Goal: Task Accomplishment & Management: Complete application form

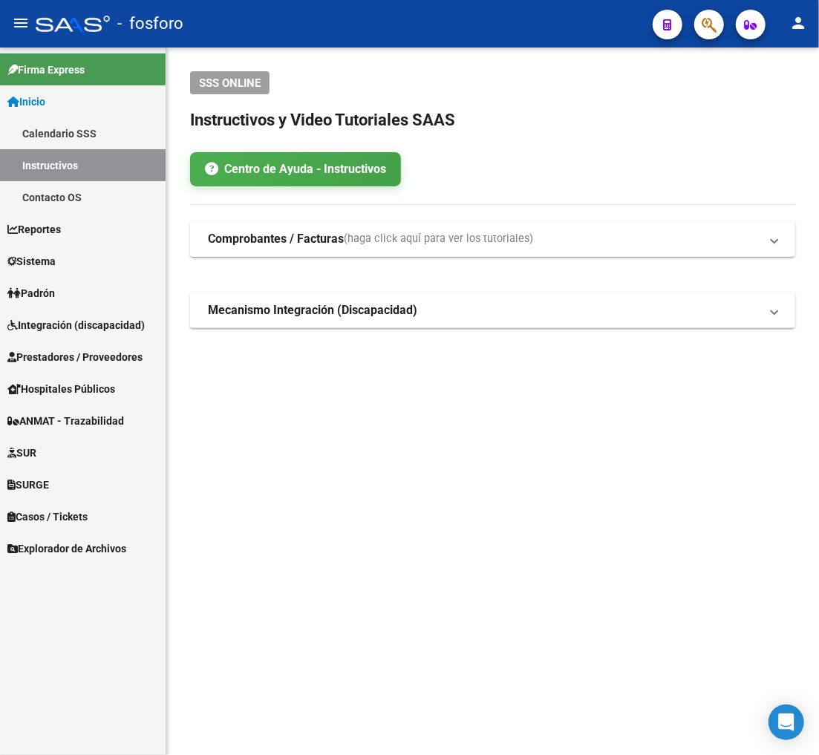
click at [354, 494] on mat-sidenav-content "SSS ONLINE Instructivos y Video Tutoriales SAAS Centro de Ayuda - Instructivos …" at bounding box center [492, 400] width 652 height 707
click at [83, 350] on span "Prestadores / Proveedores" at bounding box center [74, 357] width 135 height 16
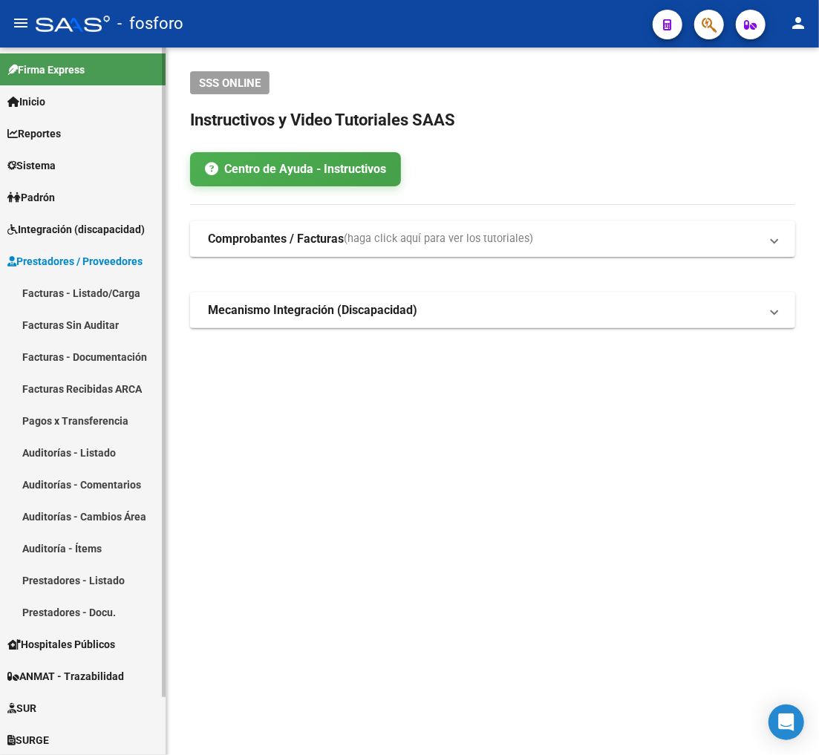
click at [92, 293] on link "Facturas - Listado/Carga" at bounding box center [82, 293] width 165 height 32
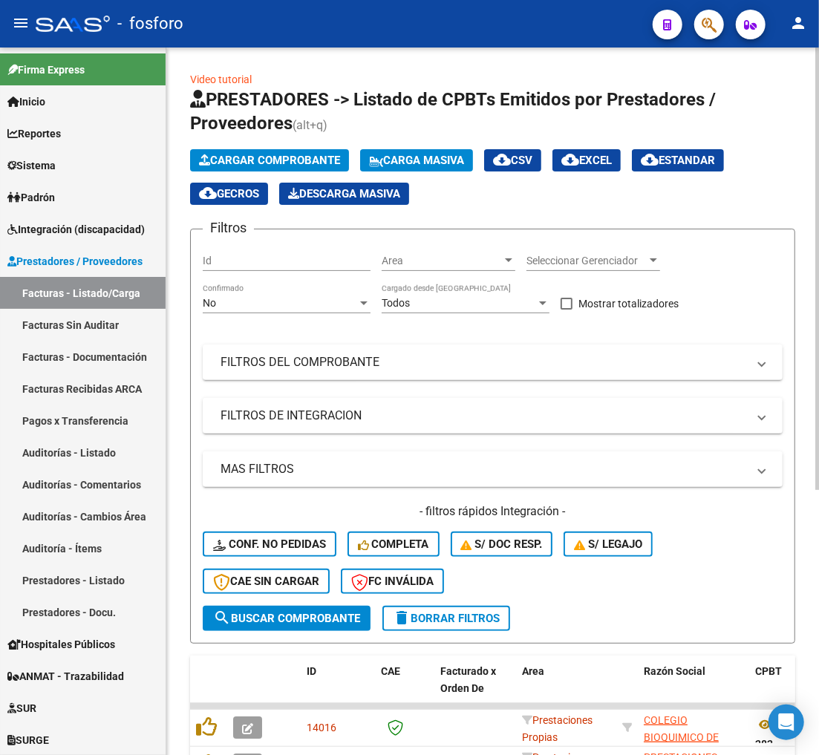
click at [729, 270] on div "Filtros Id Area Area Seleccionar Gerenciador Seleccionar Gerenciador No Confirm…" at bounding box center [493, 423] width 580 height 364
drag, startPoint x: 11, startPoint y: 24, endPoint x: 560, endPoint y: 298, distance: 613.0
click at [12, 24] on mat-icon "menu" at bounding box center [21, 23] width 18 height 18
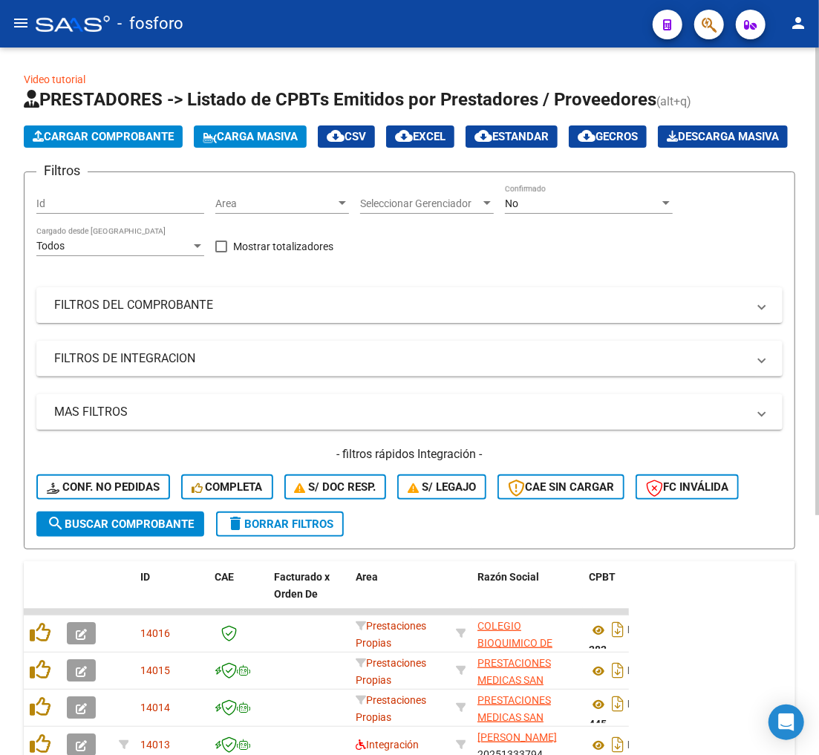
click at [715, 227] on div "Filtros Id Area Area Seleccionar Gerenciador Seleccionar Gerenciador No Confirm…" at bounding box center [409, 347] width 746 height 327
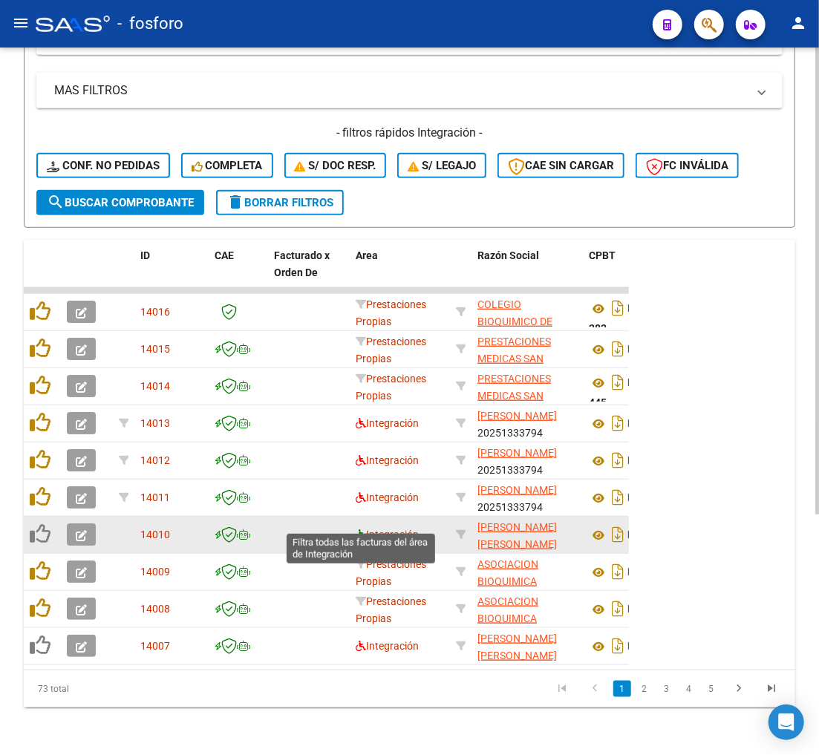
click at [358, 529] on icon at bounding box center [360, 534] width 10 height 10
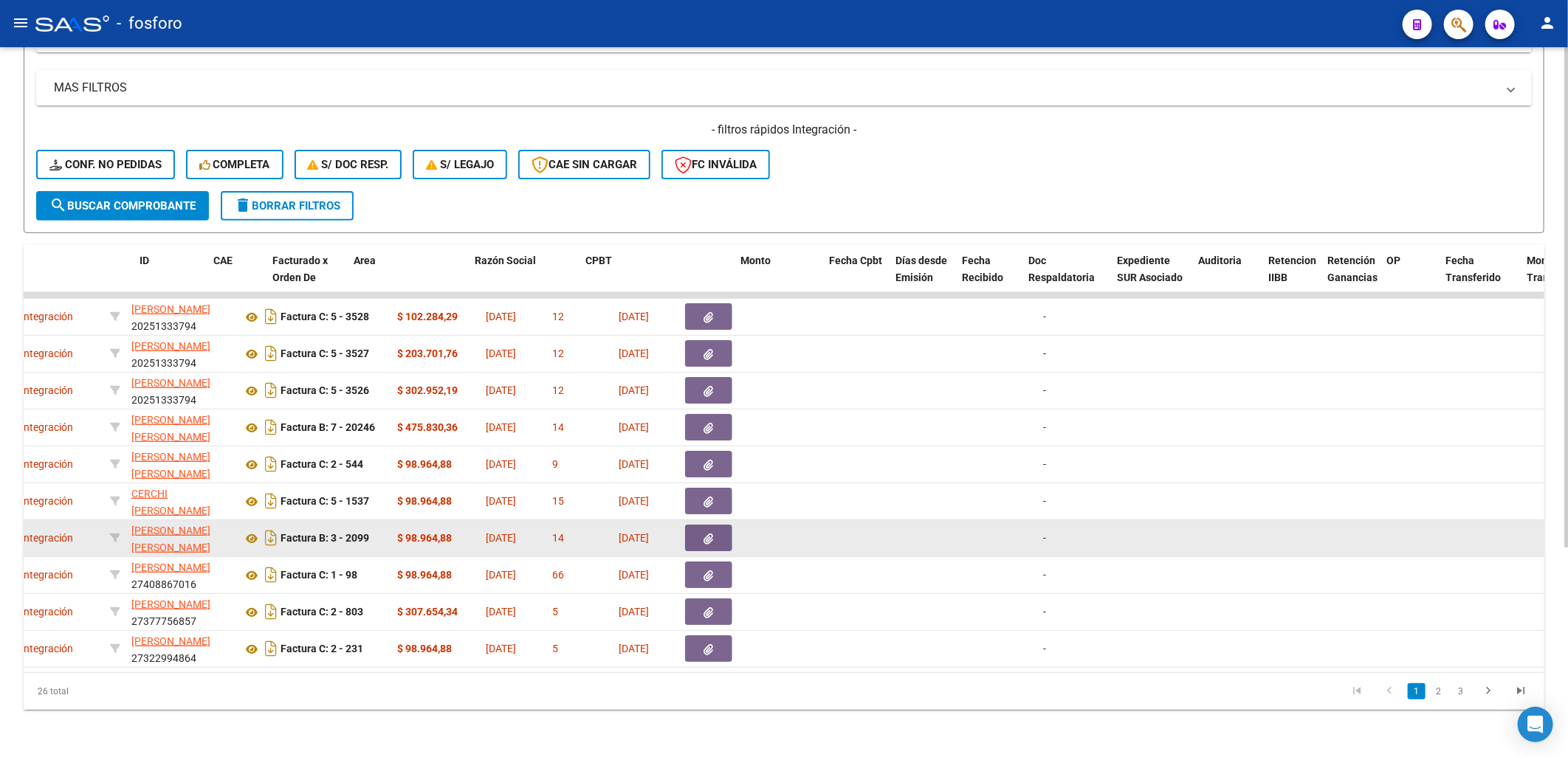
scroll to position [0, 0]
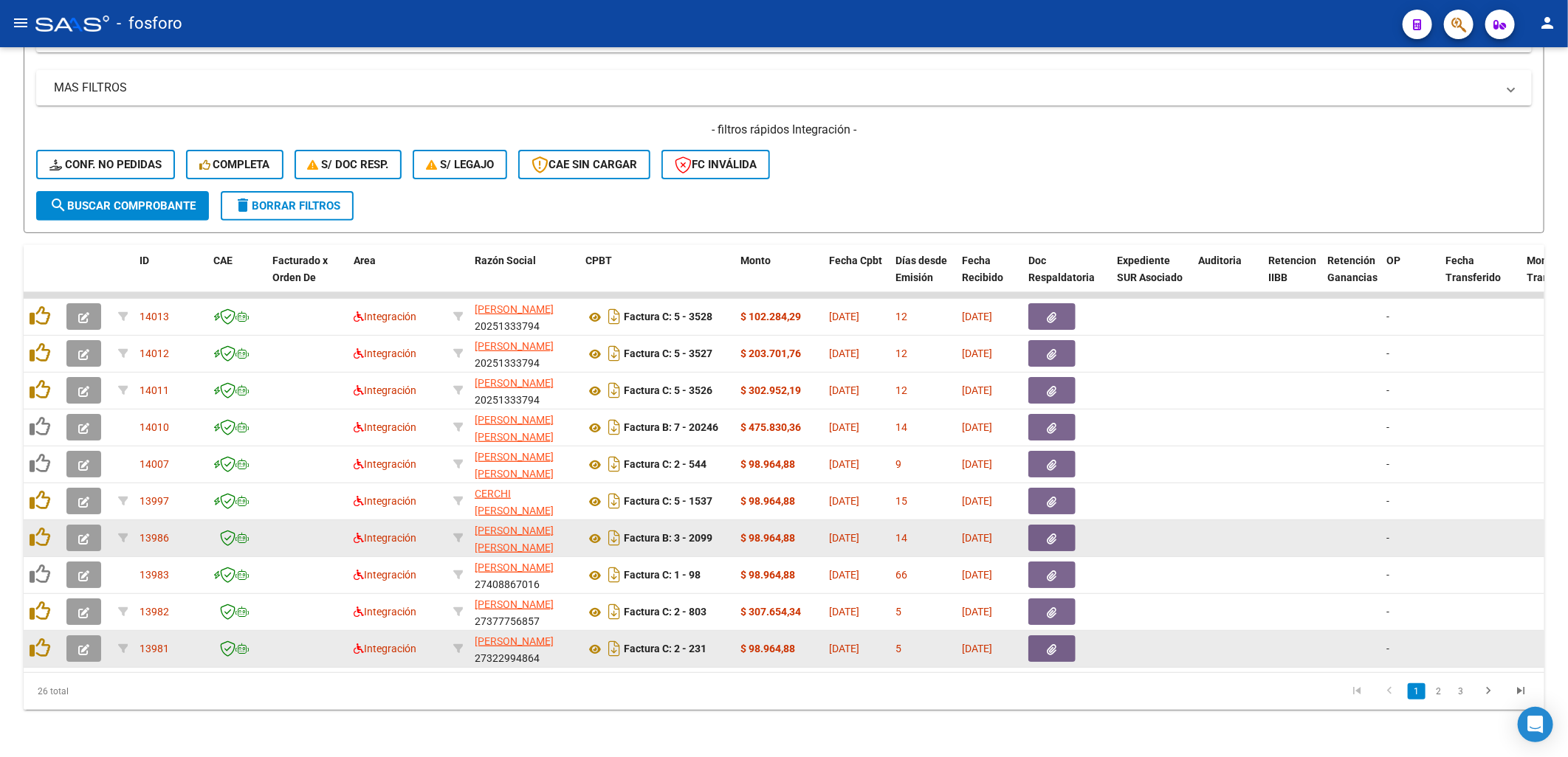
click at [356, 646] on div "Integración" at bounding box center [397, 649] width 88 height 17
click at [356, 644] on icon at bounding box center [358, 649] width 10 height 10
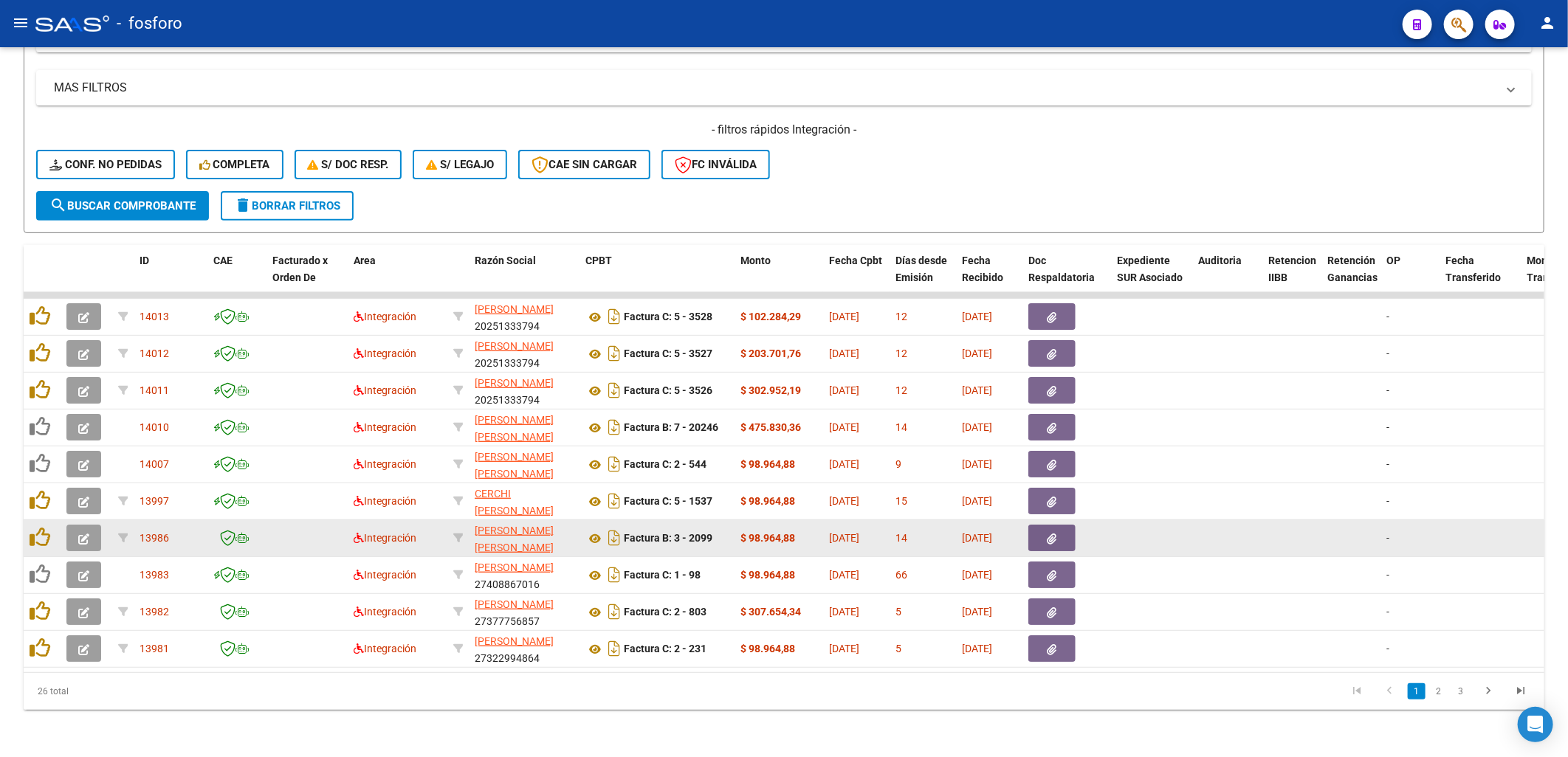
click at [342, 696] on datatable-pager "1 2 3" at bounding box center [934, 691] width 1205 height 25
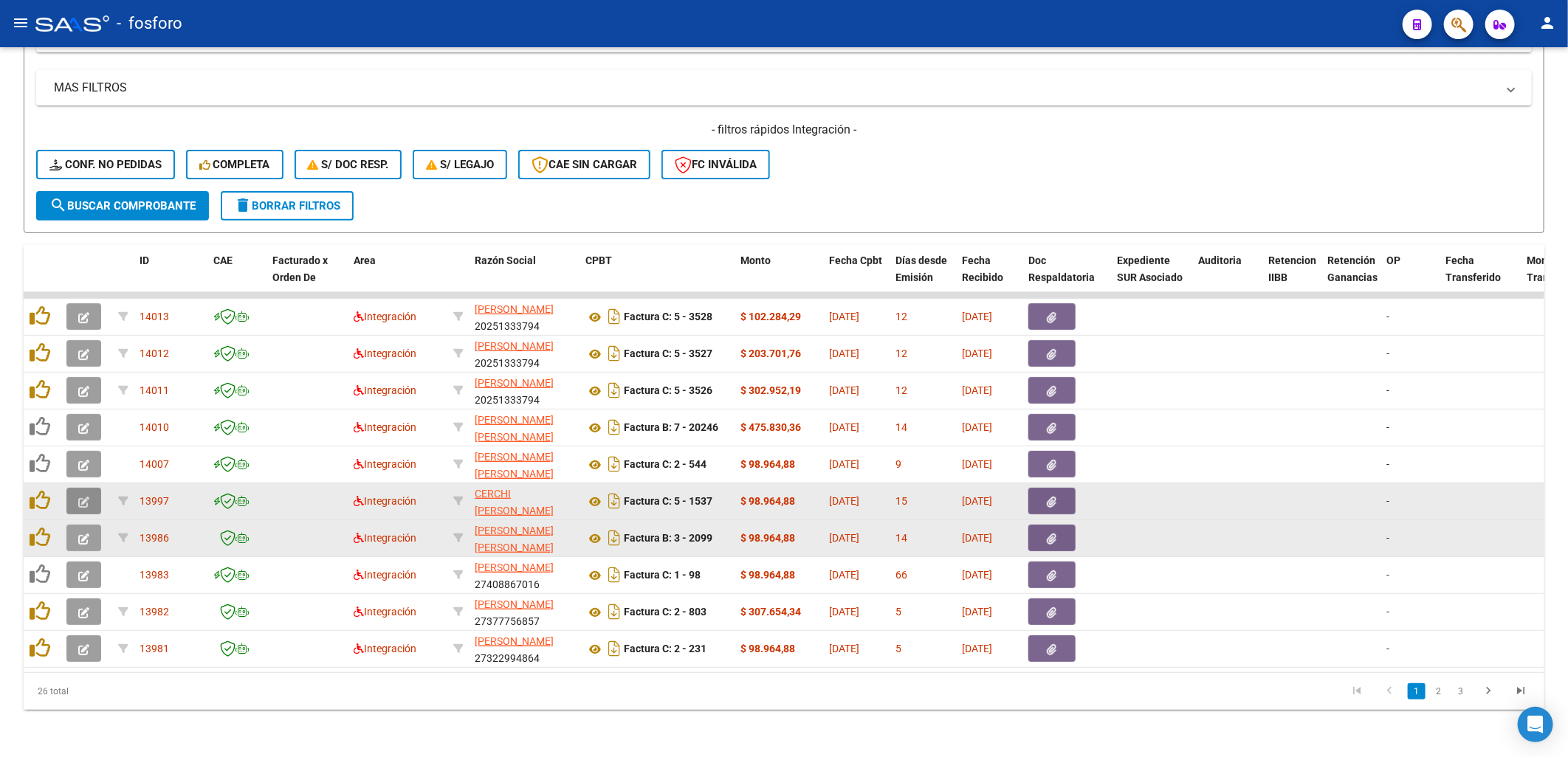
click at [80, 496] on icon "button" at bounding box center [84, 501] width 11 height 11
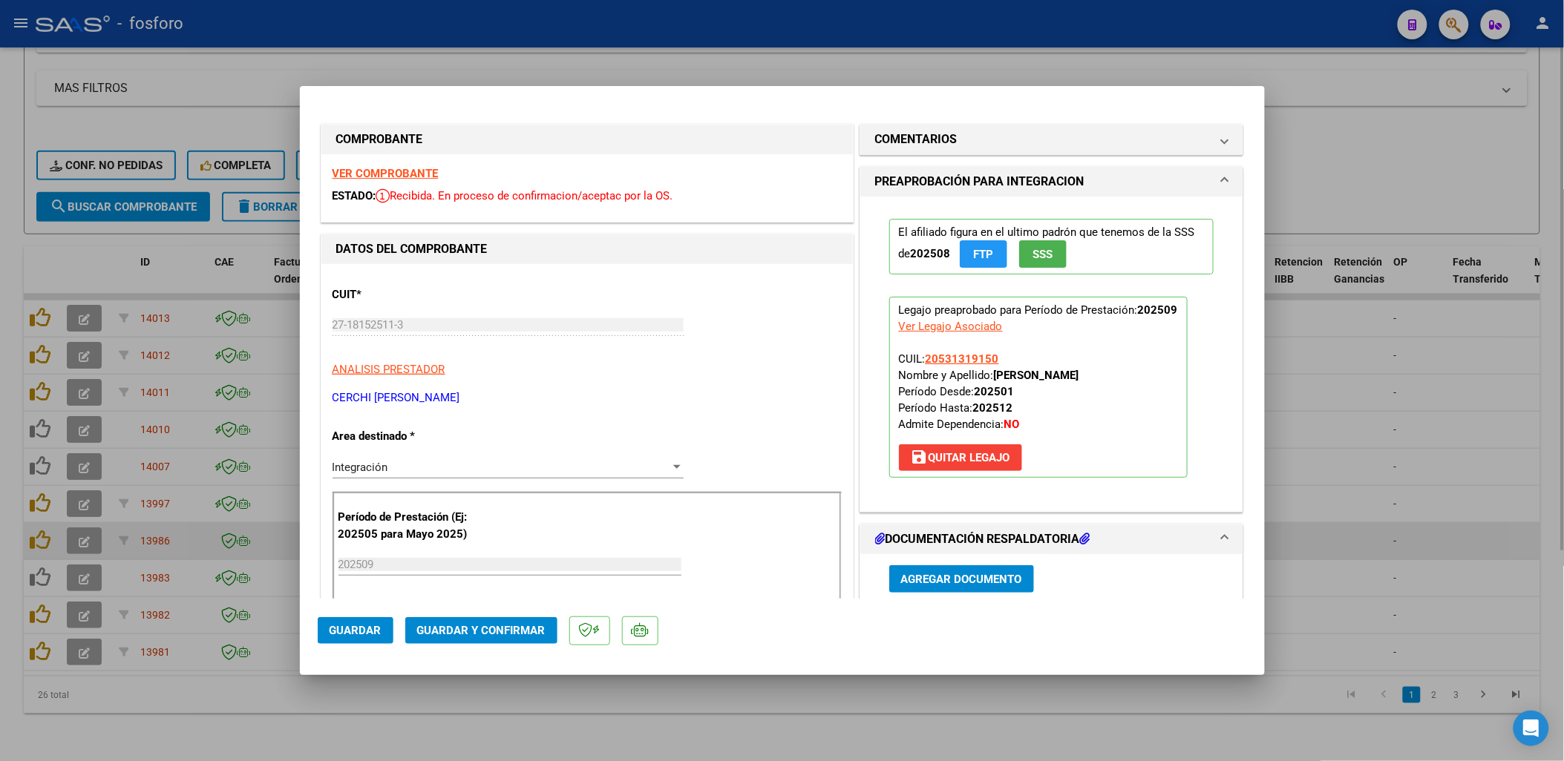
click at [96, 735] on div at bounding box center [782, 380] width 1564 height 761
type input "$ 0,00"
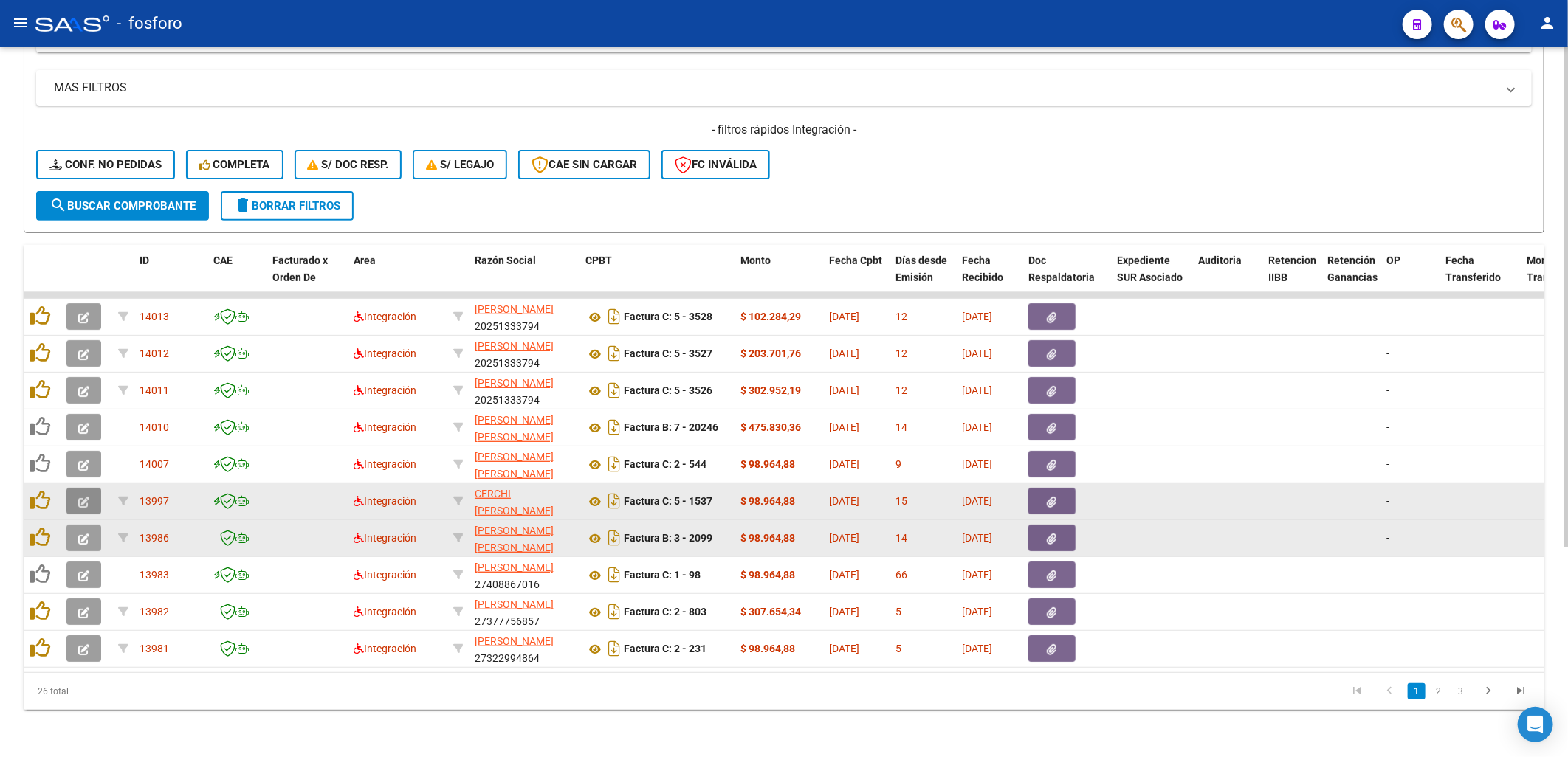
click at [85, 496] on icon "button" at bounding box center [84, 501] width 11 height 11
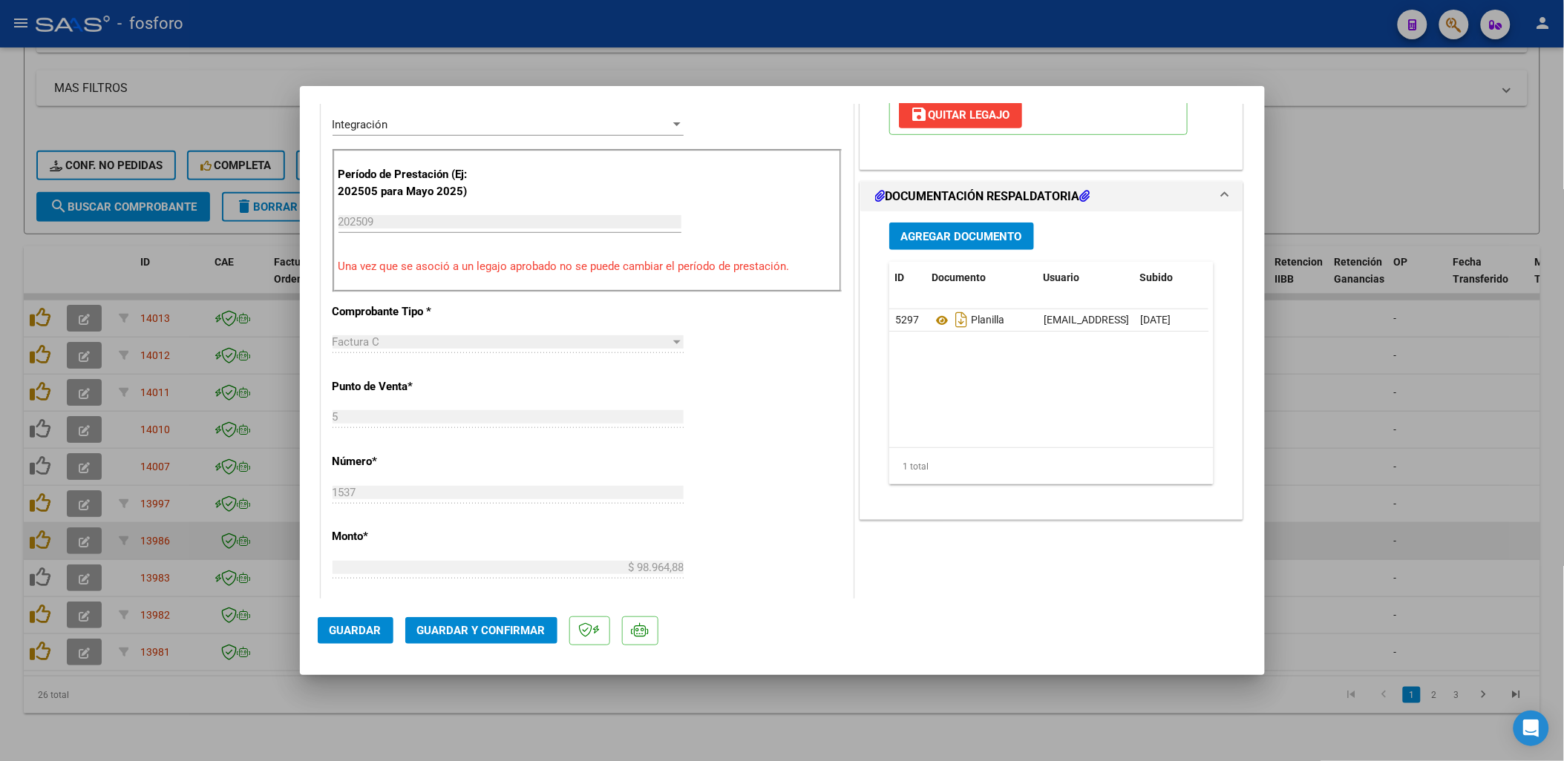
scroll to position [286, 0]
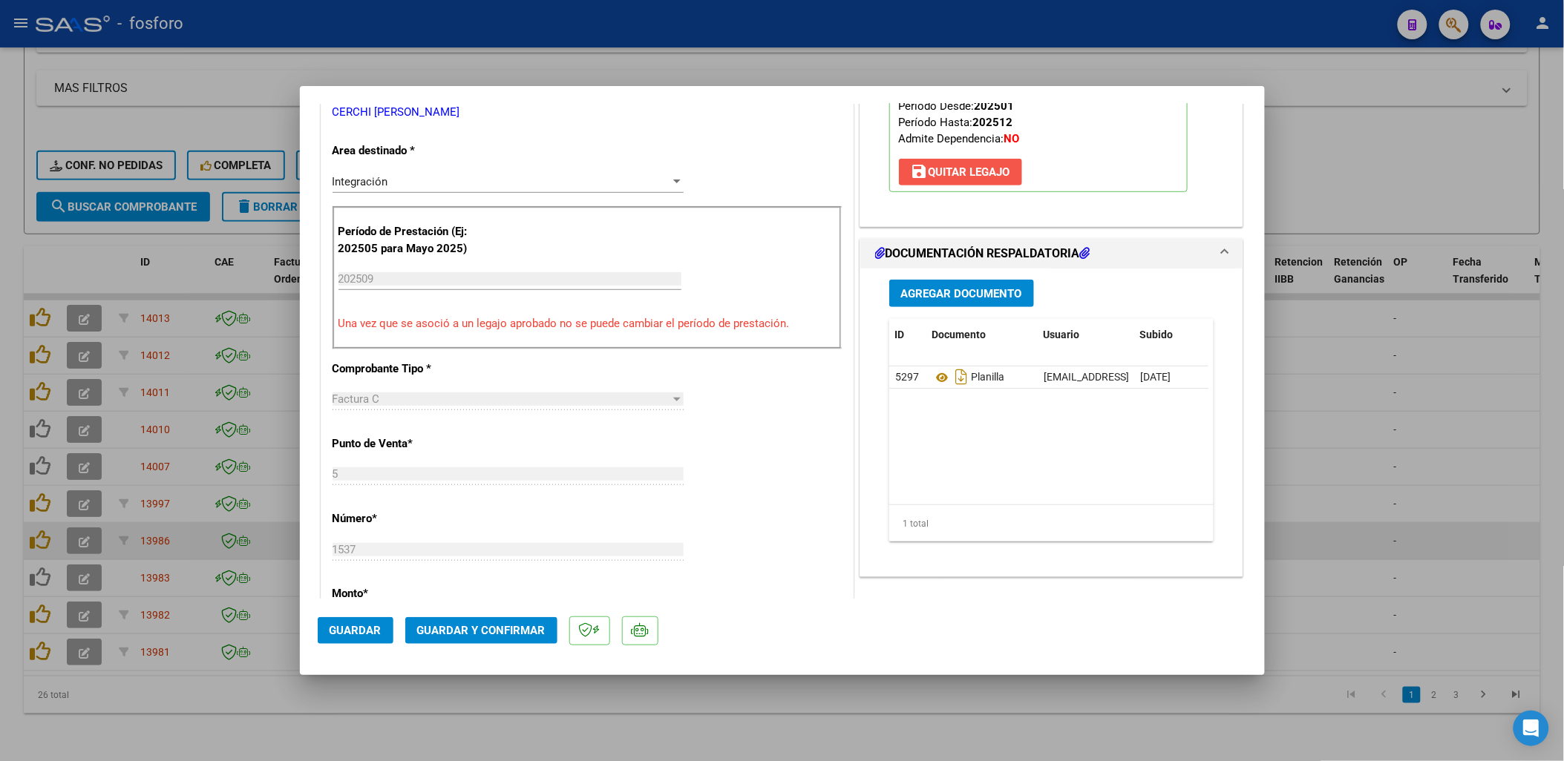
click at [818, 180] on button "save [PERSON_NAME]" at bounding box center [960, 172] width 123 height 27
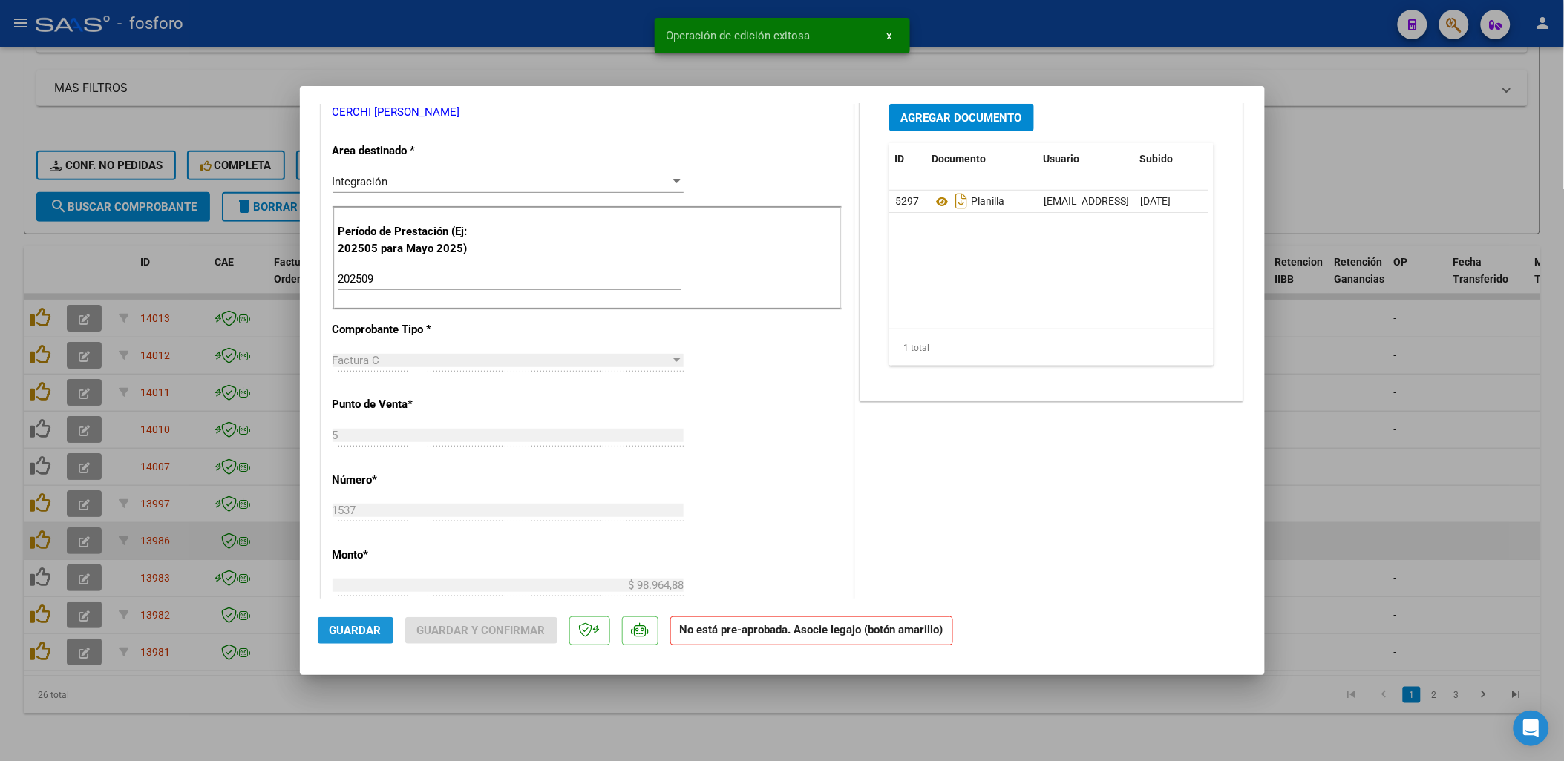
click at [373, 640] on button "Guardar" at bounding box center [356, 630] width 76 height 27
click at [232, 729] on div at bounding box center [782, 380] width 1564 height 761
type input "$ 0,00"
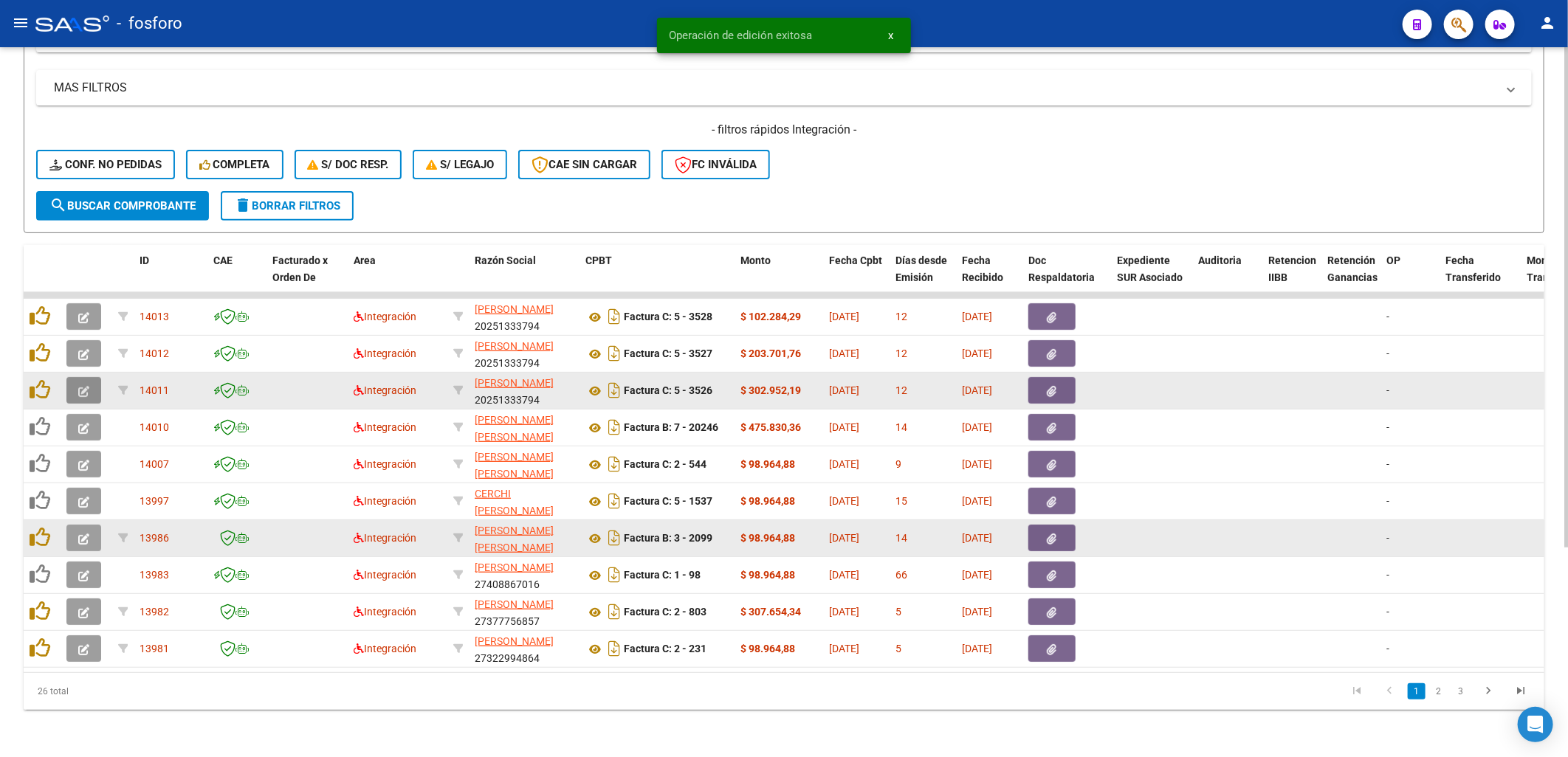
click at [79, 386] on icon "button" at bounding box center [84, 391] width 11 height 11
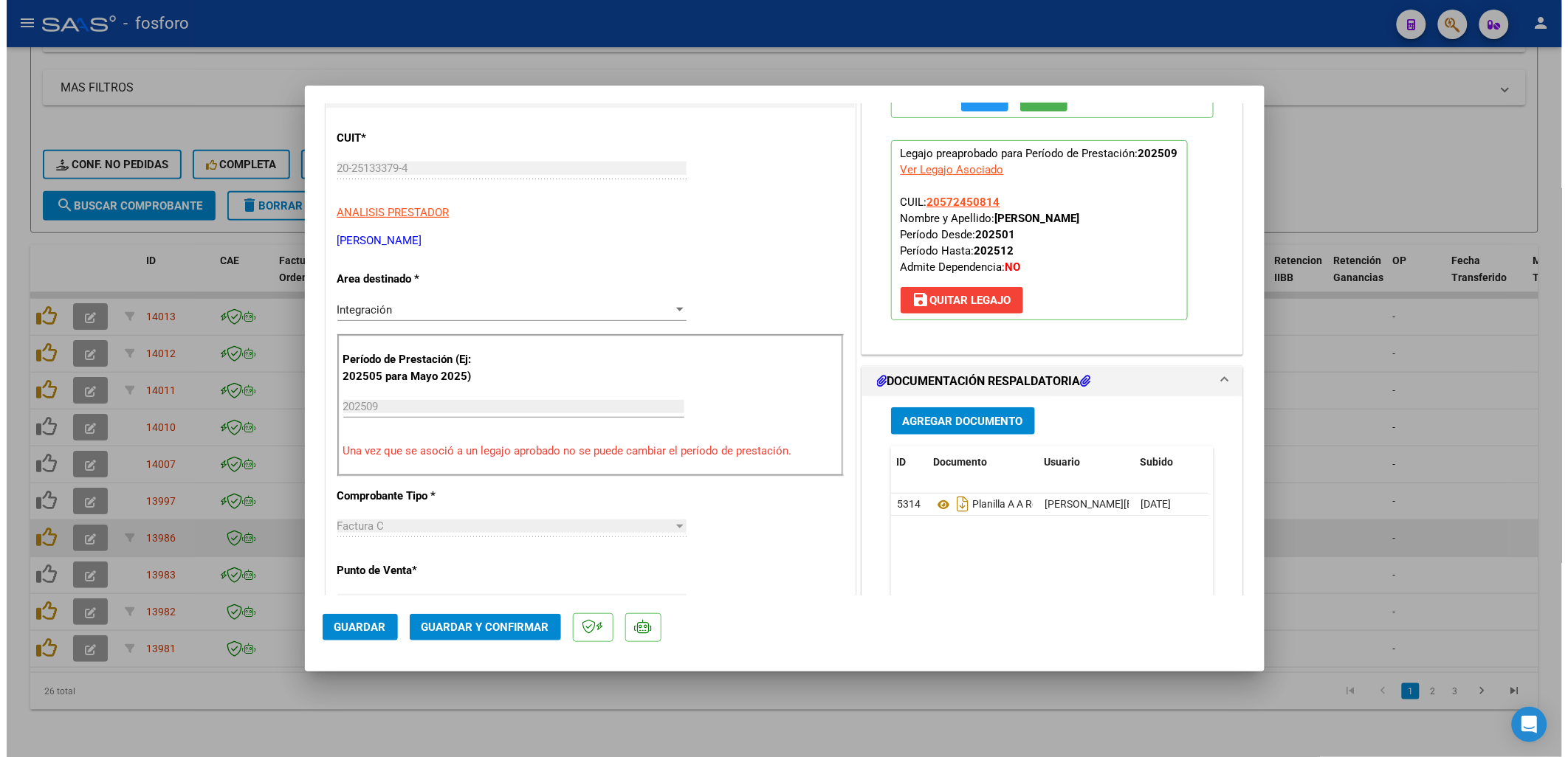
scroll to position [39, 0]
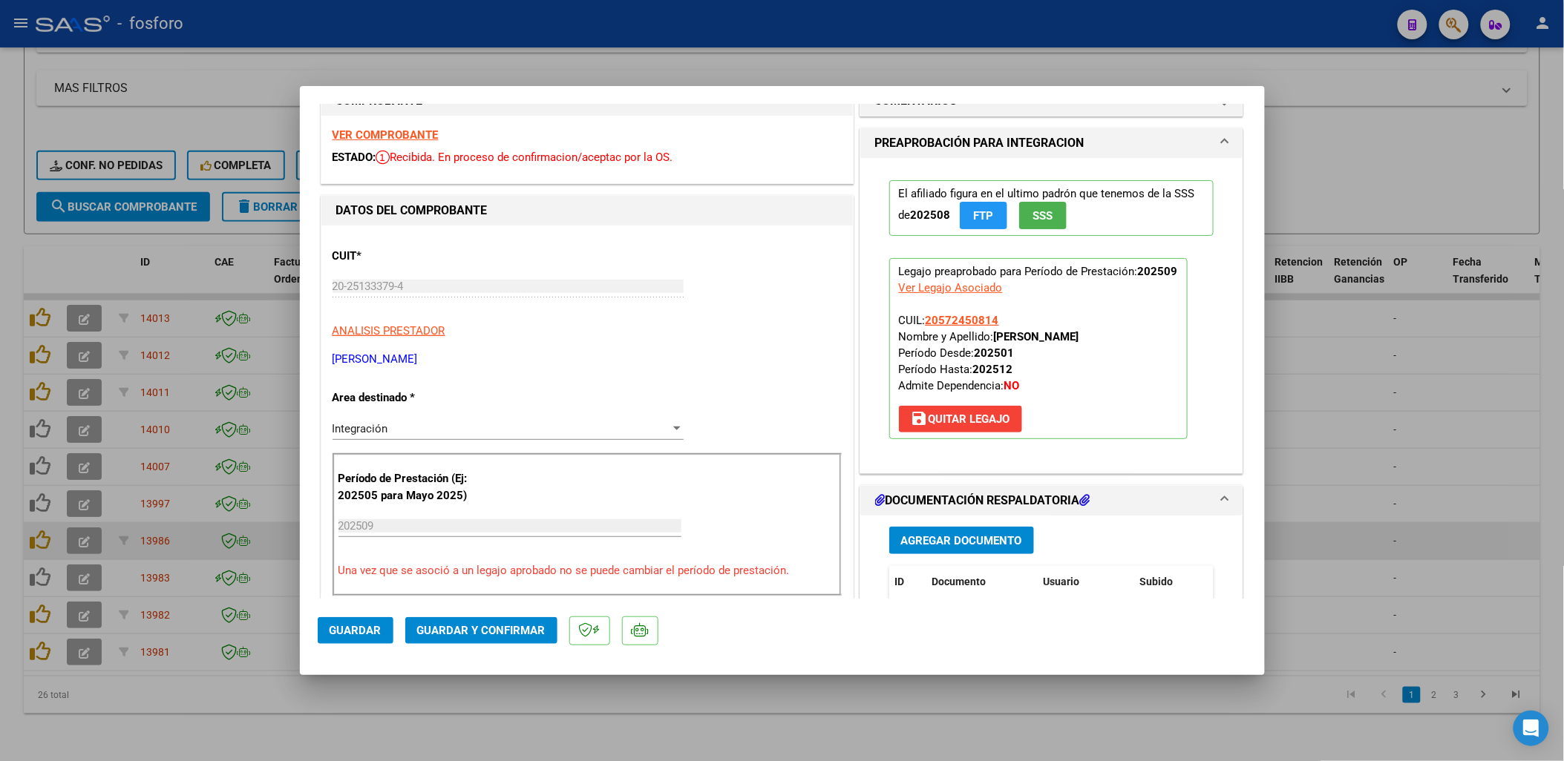
click at [818, 418] on span "save [PERSON_NAME]" at bounding box center [960, 419] width 99 height 13
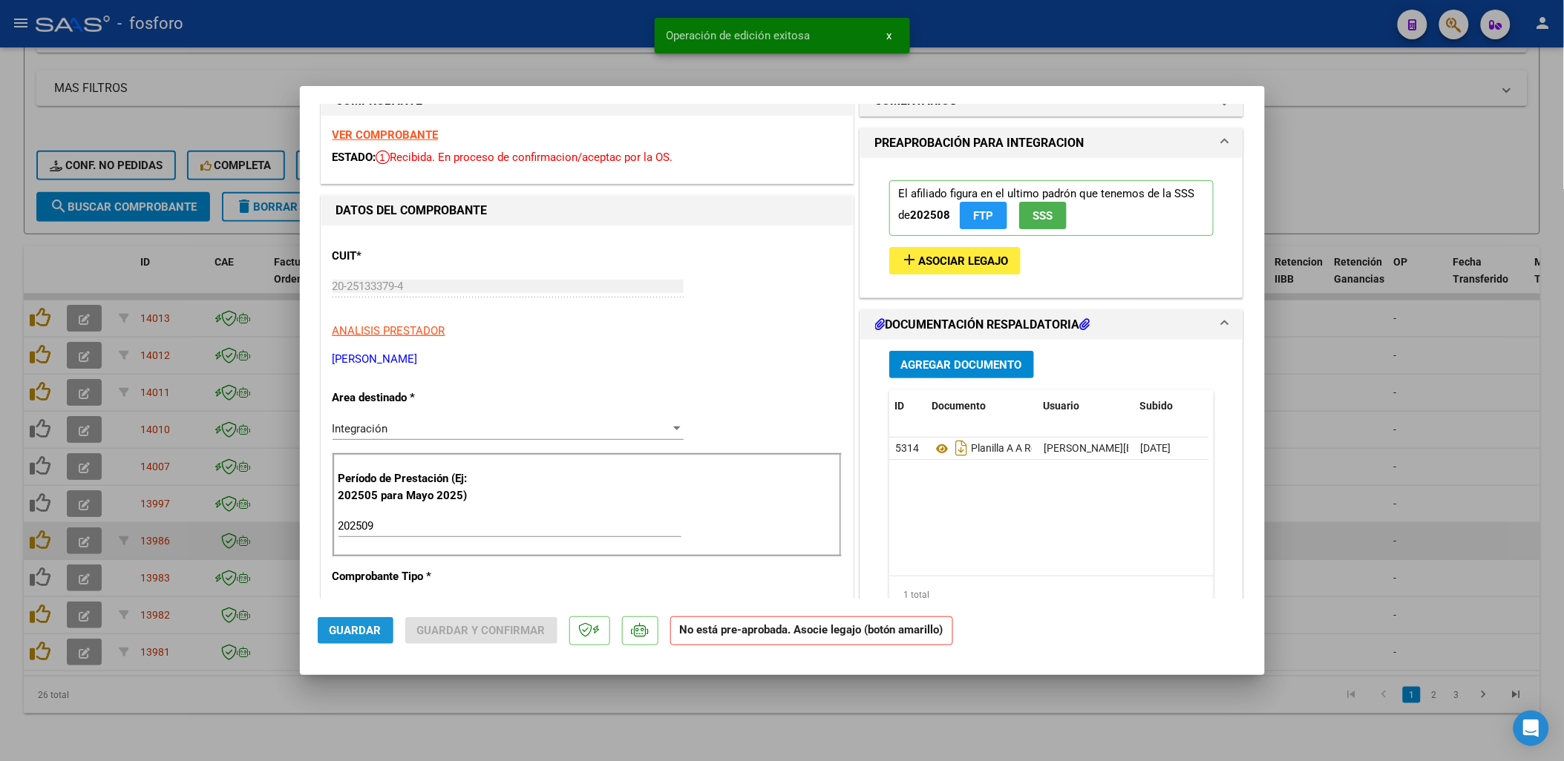
click at [361, 633] on span "Guardar" at bounding box center [355, 630] width 52 height 13
click at [163, 698] on div at bounding box center [782, 380] width 1564 height 761
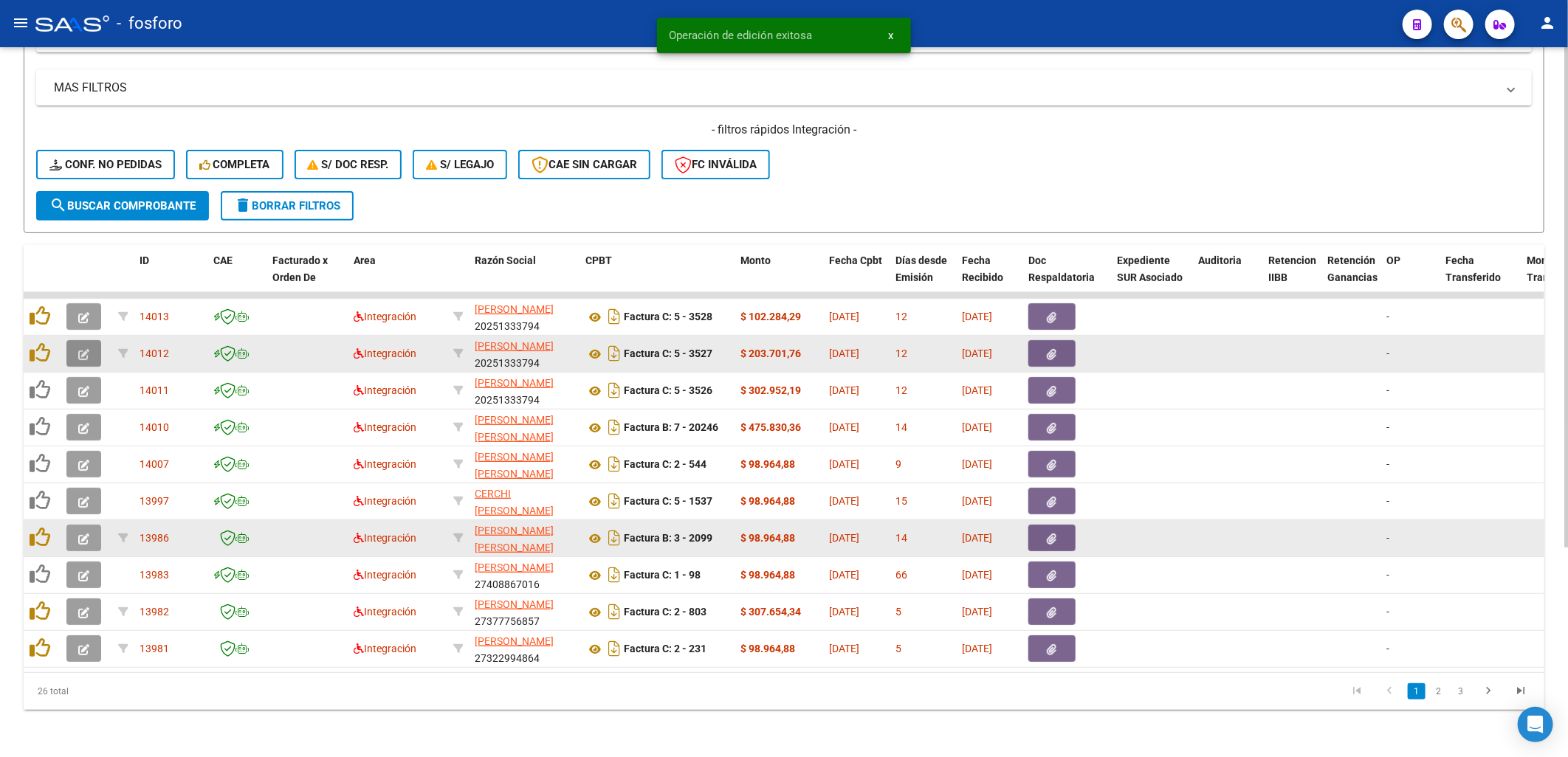
click at [80, 350] on icon "button" at bounding box center [84, 354] width 11 height 11
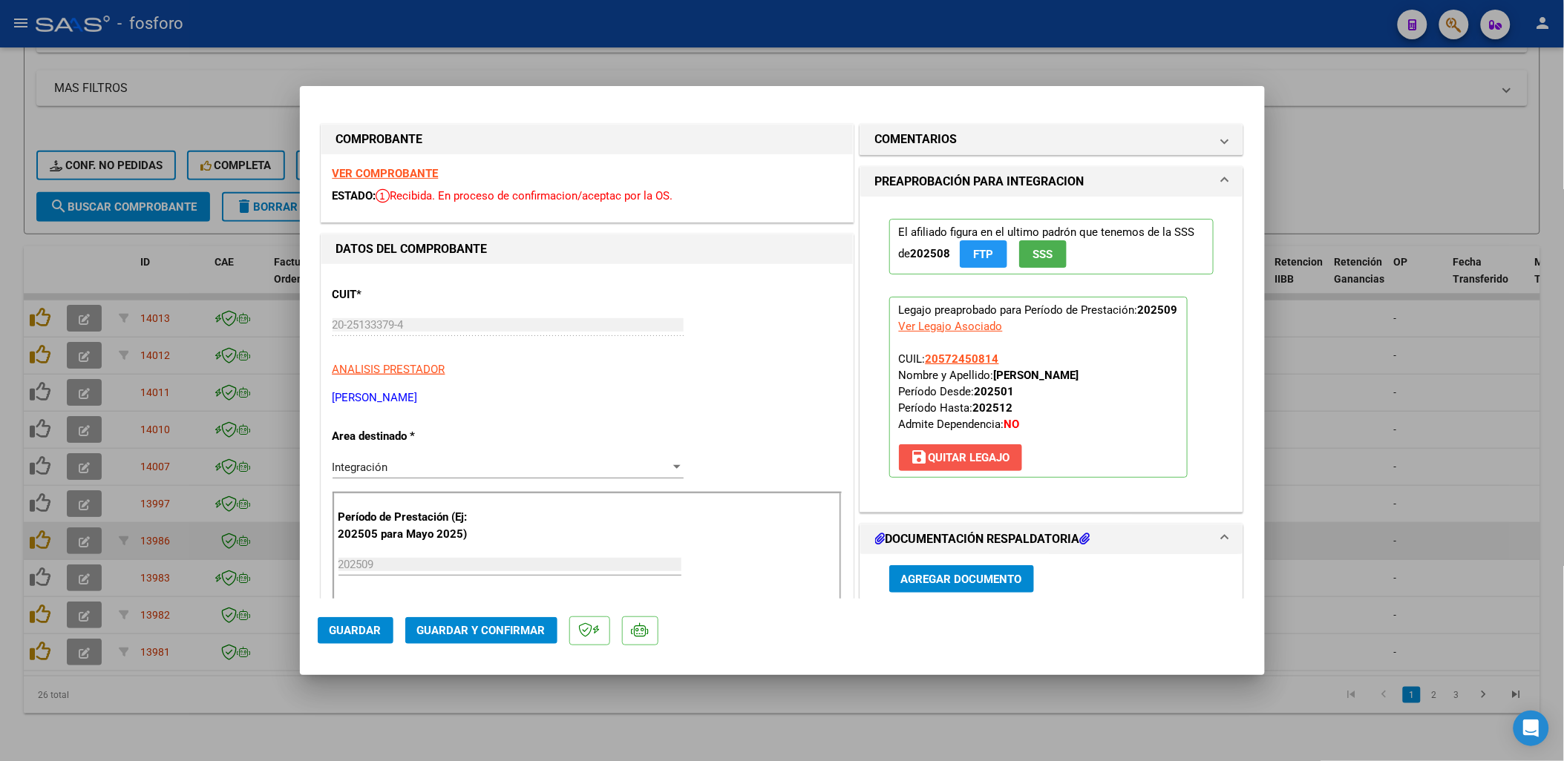
click at [818, 460] on span "save [PERSON_NAME]" at bounding box center [960, 457] width 99 height 13
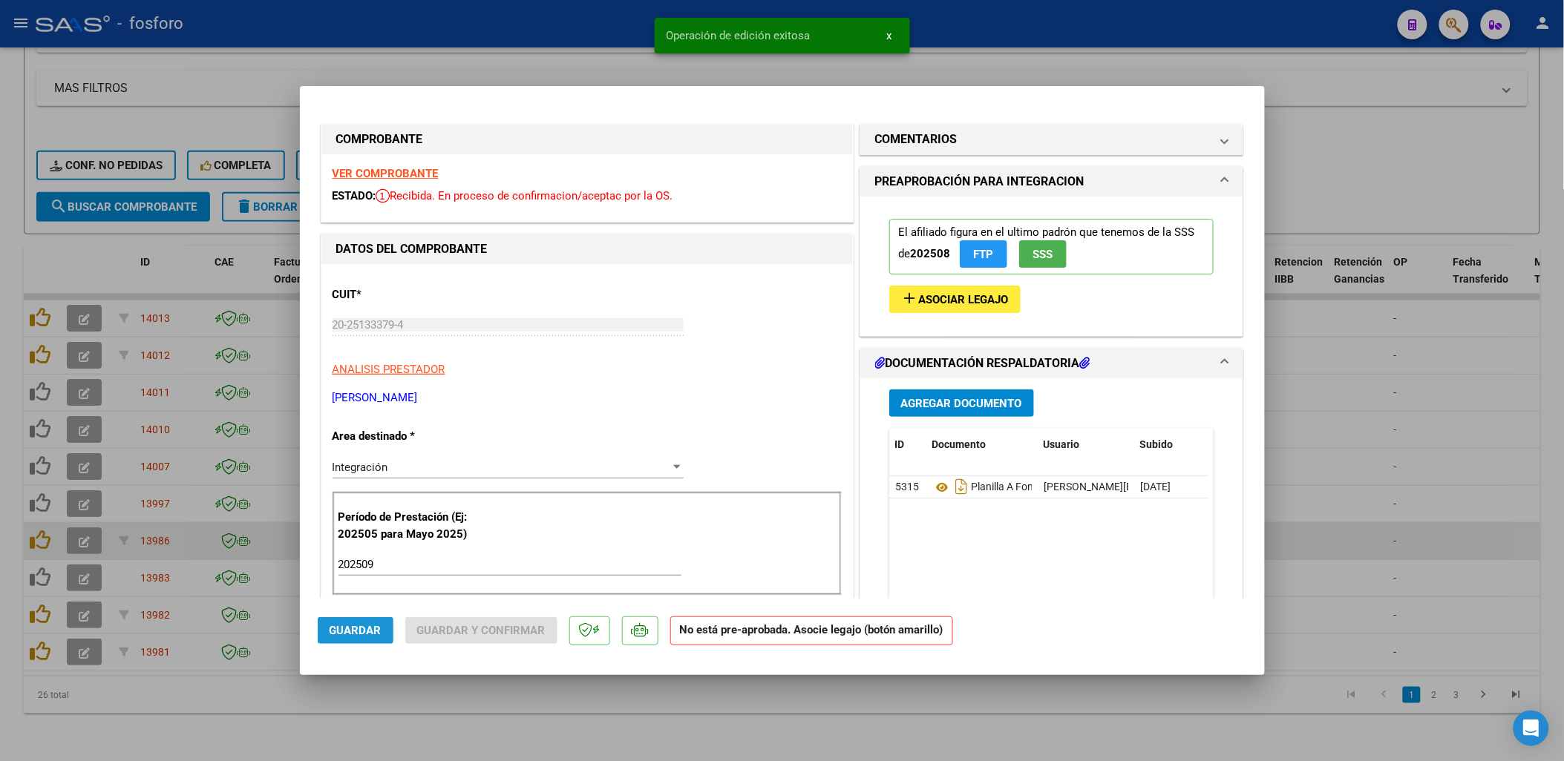
click at [344, 637] on span "Guardar" at bounding box center [355, 630] width 52 height 13
click at [154, 715] on div at bounding box center [782, 380] width 1564 height 761
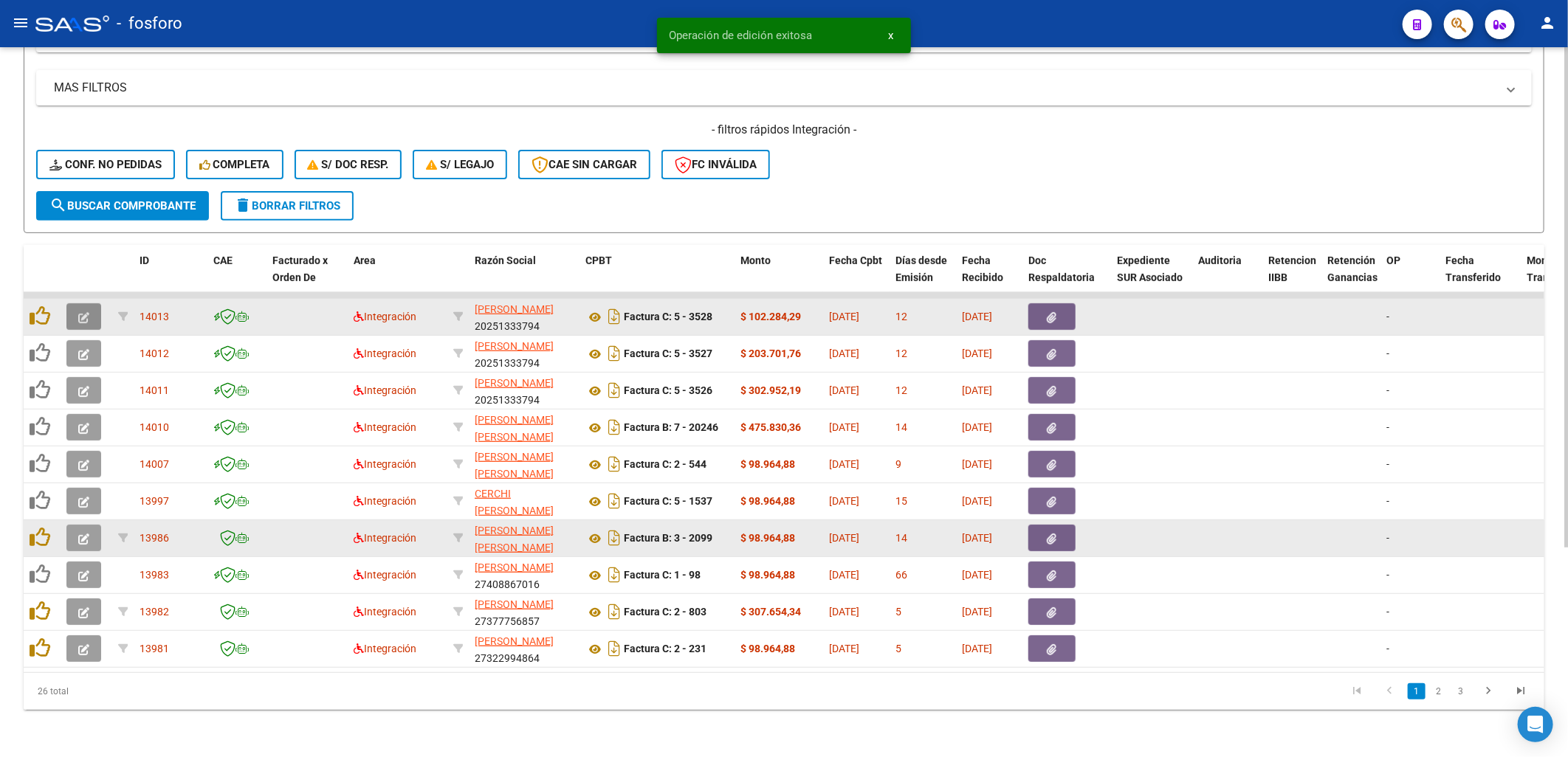
click at [85, 312] on icon "button" at bounding box center [84, 317] width 11 height 11
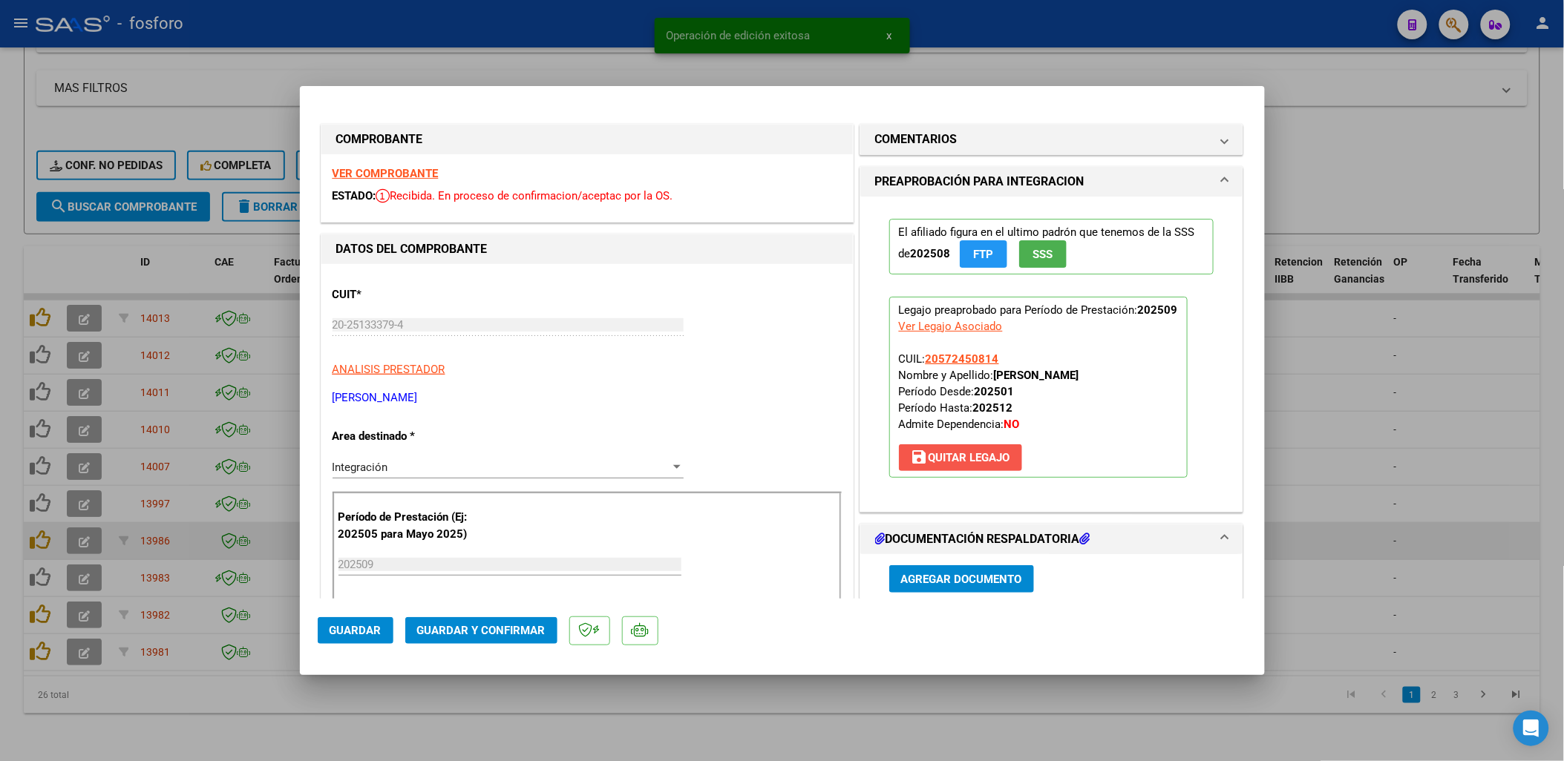
click at [818, 456] on span "save [PERSON_NAME]" at bounding box center [960, 457] width 99 height 13
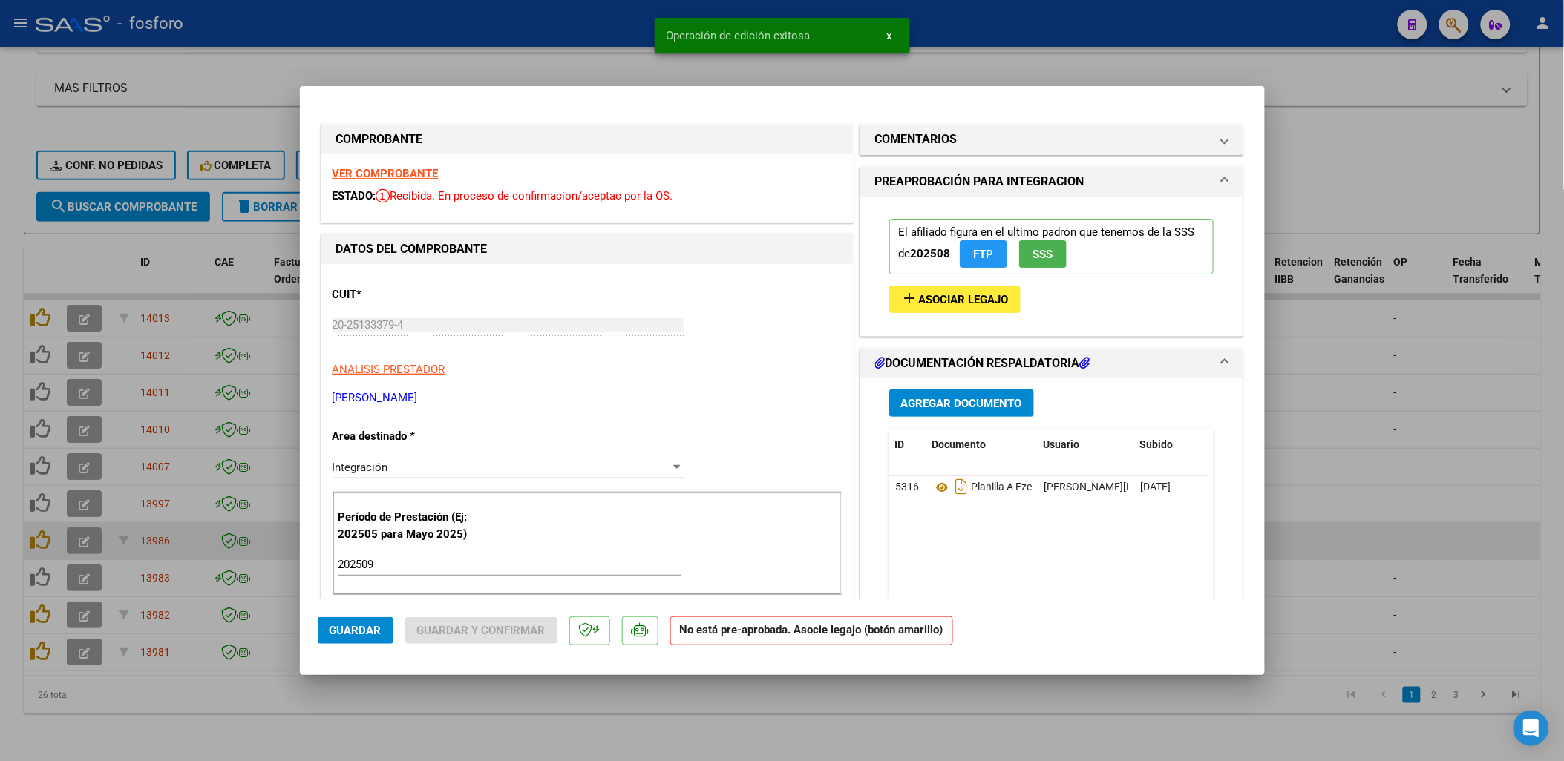
click at [375, 638] on button "Guardar" at bounding box center [356, 630] width 76 height 27
click at [327, 714] on div at bounding box center [782, 380] width 1564 height 761
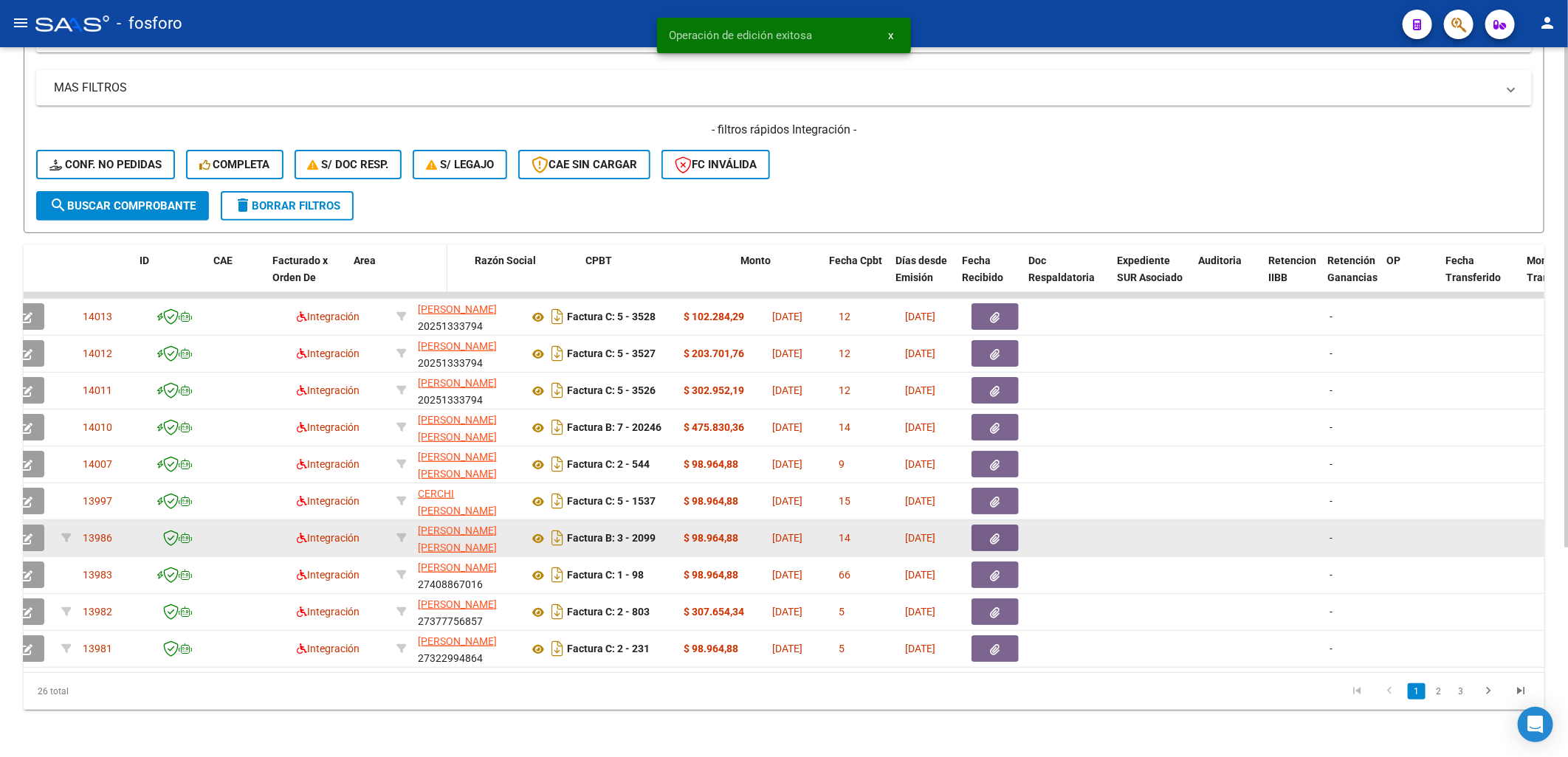
scroll to position [0, 0]
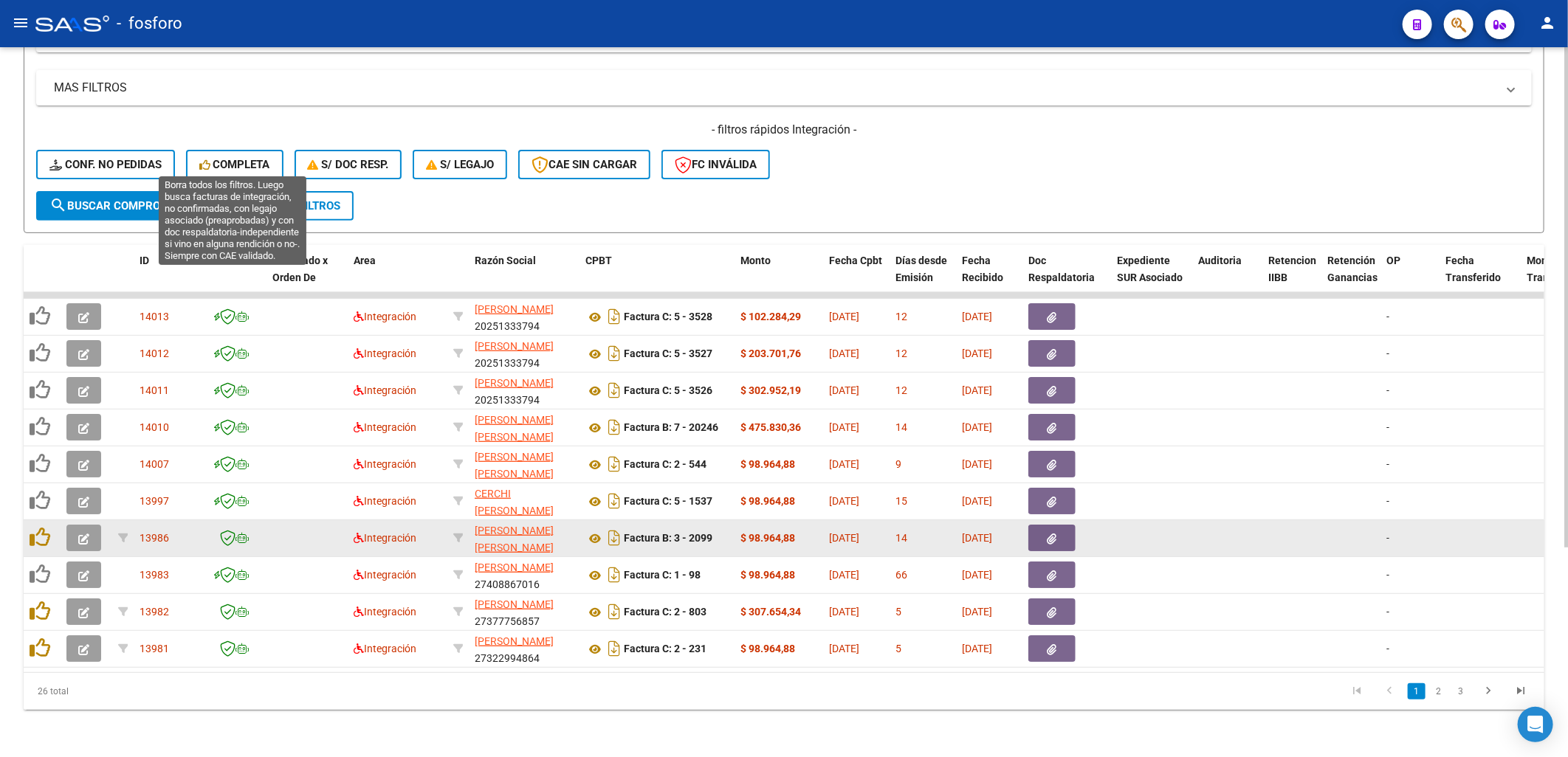
click at [252, 159] on span "Completa" at bounding box center [234, 164] width 71 height 13
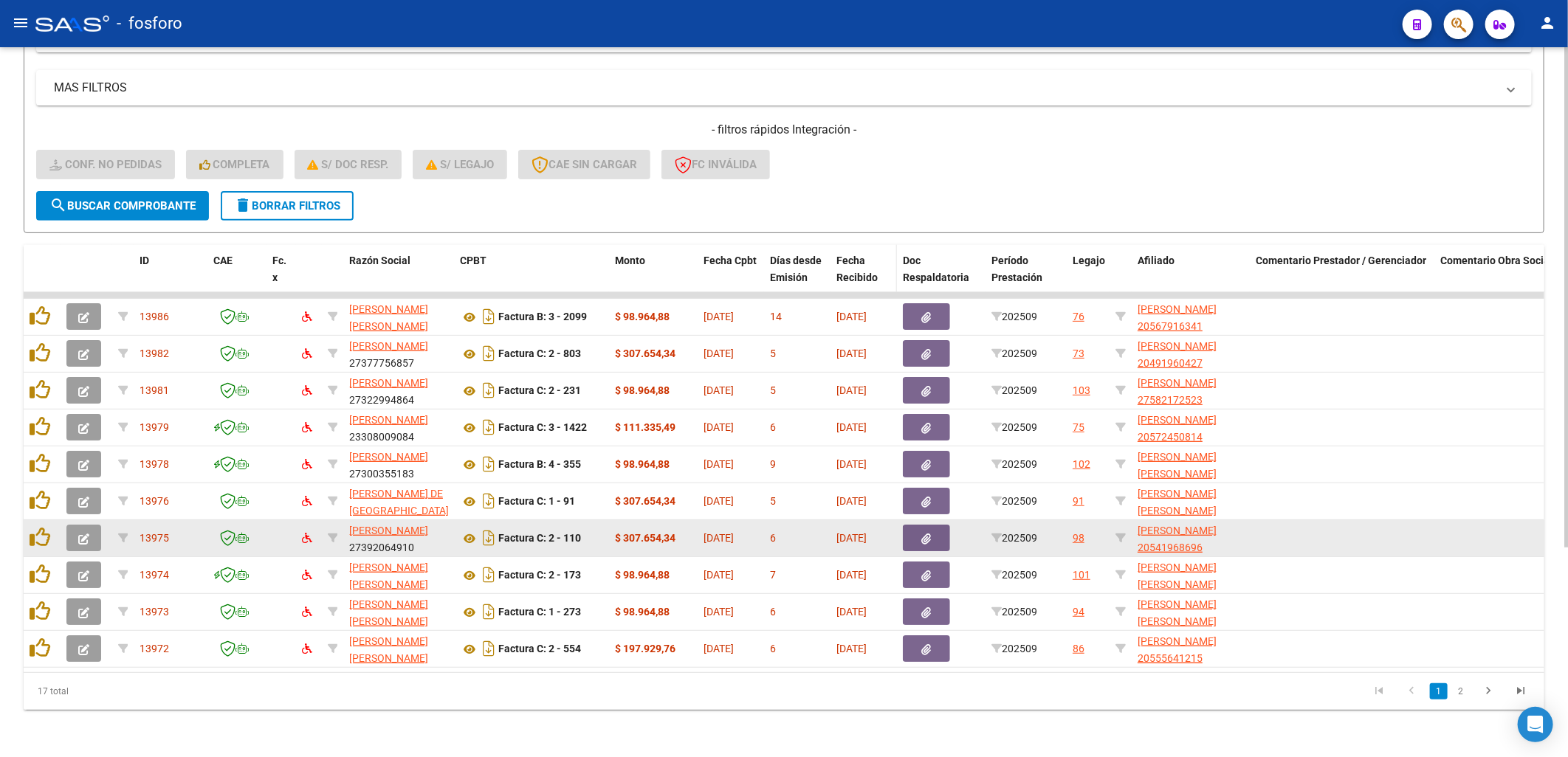
click at [814, 265] on span "Fecha Recibido" at bounding box center [858, 269] width 42 height 29
click at [814, 255] on span "Fecha Recibido" at bounding box center [858, 269] width 42 height 29
